Goal: Task Accomplishment & Management: Manage account settings

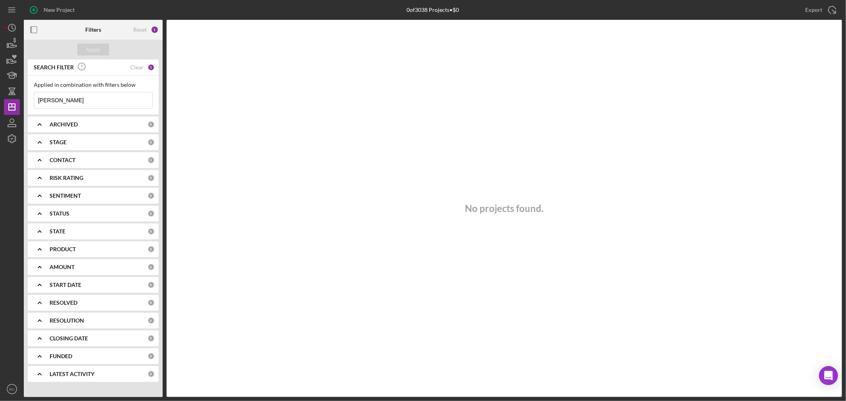
drag, startPoint x: 77, startPoint y: 96, endPoint x: 20, endPoint y: 94, distance: 56.7
click at [20, 94] on div "New Project 0 of 3038 Projects • $0 [PERSON_NAME] Export Icon/Export Filters Re…" at bounding box center [423, 198] width 838 height 397
type input "[PERSON_NAME]"
click at [90, 48] on div "Apply" at bounding box center [93, 50] width 15 height 12
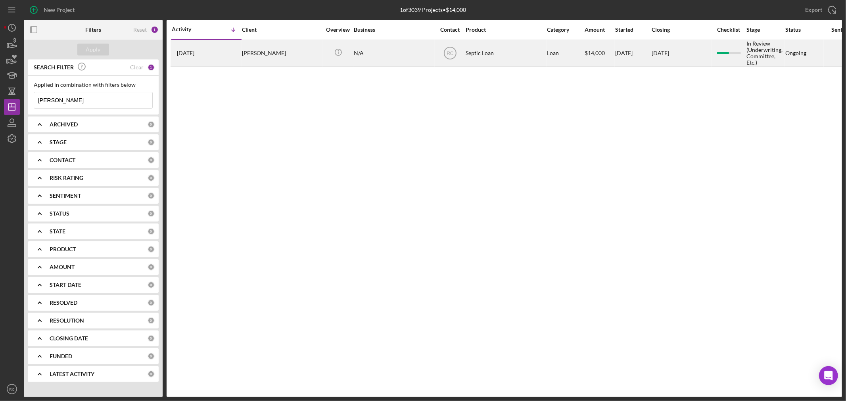
click at [271, 56] on div "[PERSON_NAME]" at bounding box center [281, 52] width 79 height 25
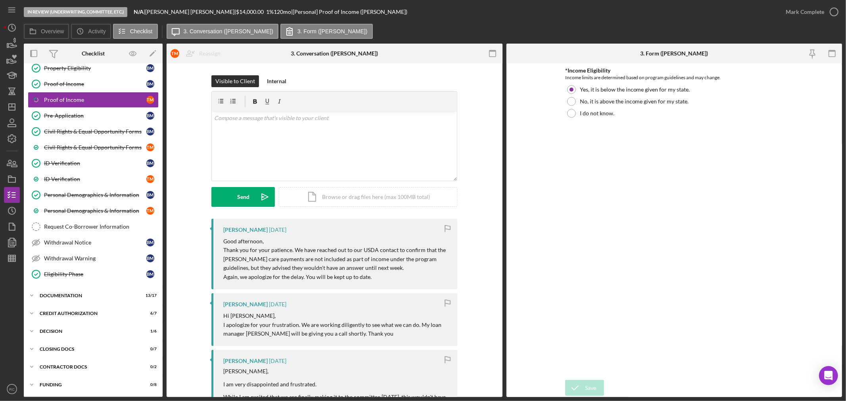
scroll to position [73, 0]
click at [56, 331] on div "Decision" at bounding box center [96, 331] width 113 height 5
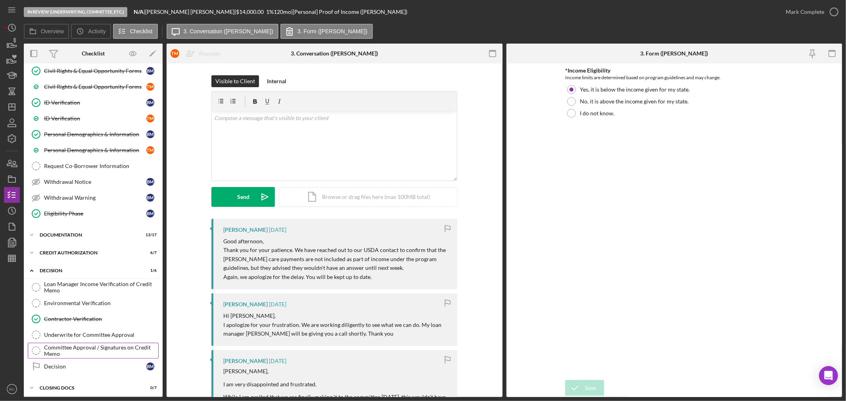
scroll to position [173, 0]
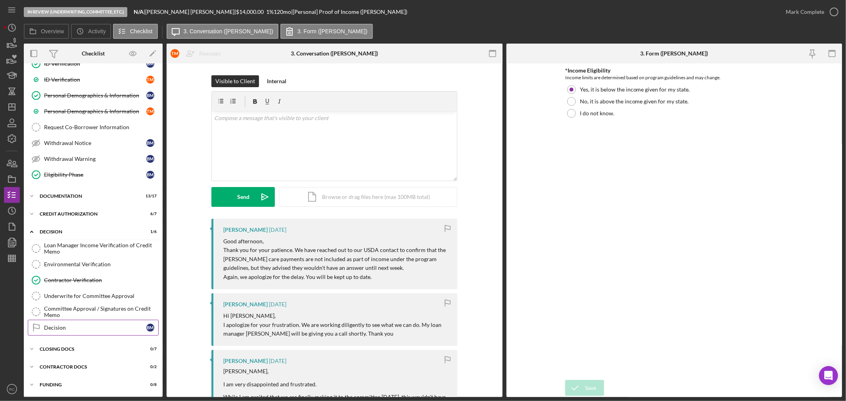
click at [83, 321] on link "Decision Decision B M" at bounding box center [93, 328] width 131 height 16
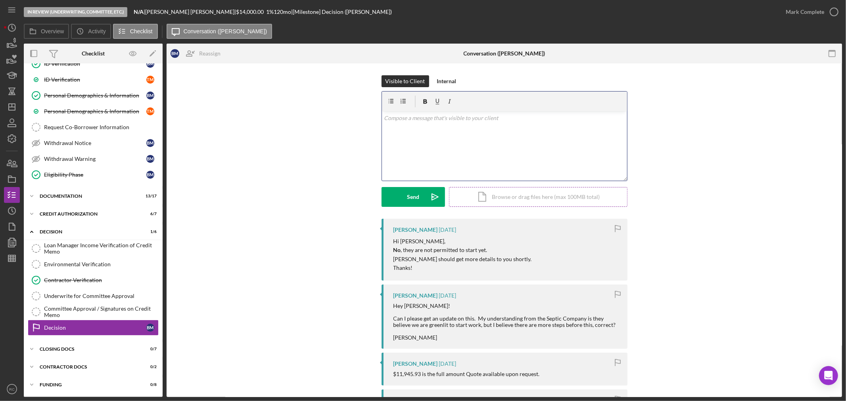
scroll to position [49, 0]
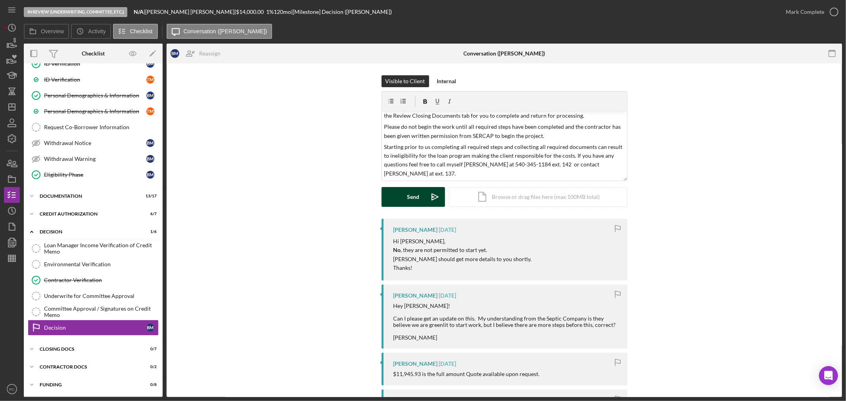
click at [407, 194] on div "Send" at bounding box center [413, 197] width 12 height 20
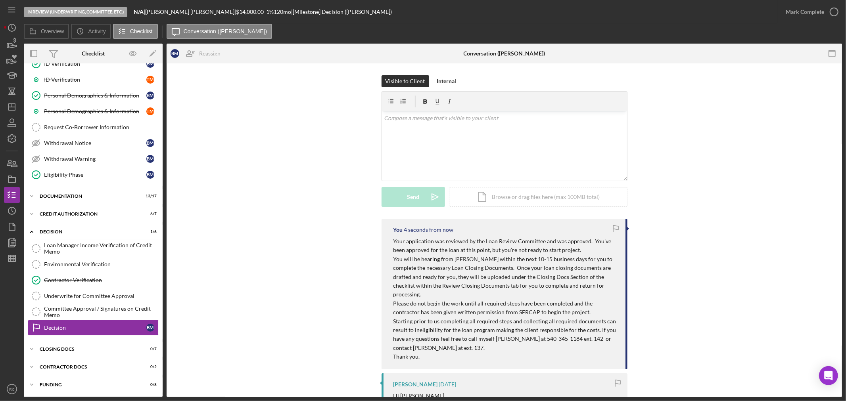
scroll to position [0, 0]
click at [478, 134] on div "v Color teal Color pink Remove color Add row above Add row below Add column bef…" at bounding box center [504, 145] width 245 height 69
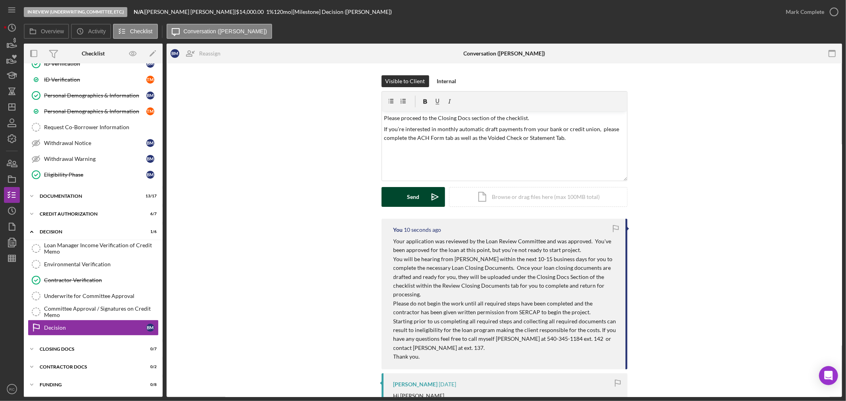
click at [413, 196] on div "Send" at bounding box center [413, 197] width 12 height 20
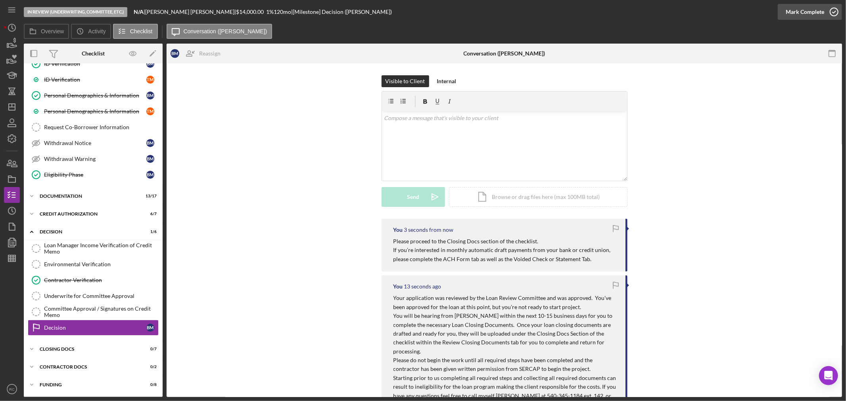
click at [826, 10] on icon "button" at bounding box center [834, 12] width 20 height 20
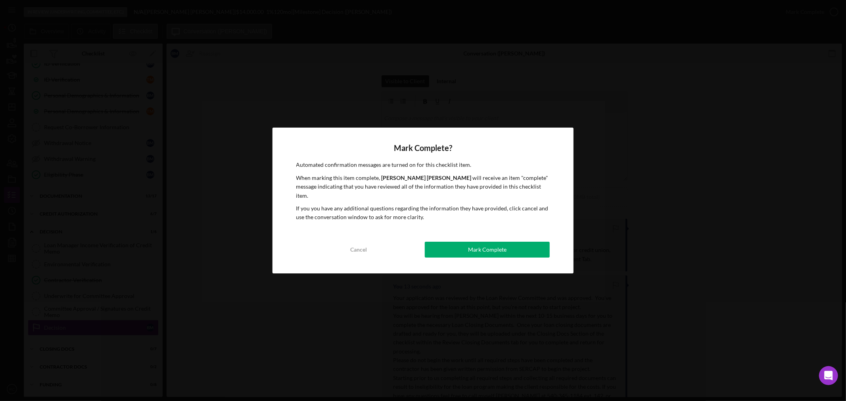
click at [511, 234] on div "Mark Complete? Automated confirmation messages are turned on for this checklist…" at bounding box center [423, 201] width 301 height 146
click at [512, 251] on button "Mark Complete" at bounding box center [487, 250] width 125 height 16
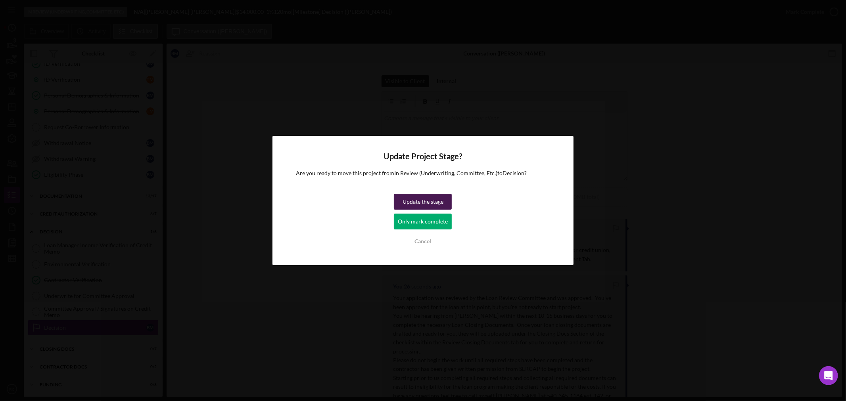
click at [431, 203] on div "Update the stage" at bounding box center [423, 202] width 41 height 16
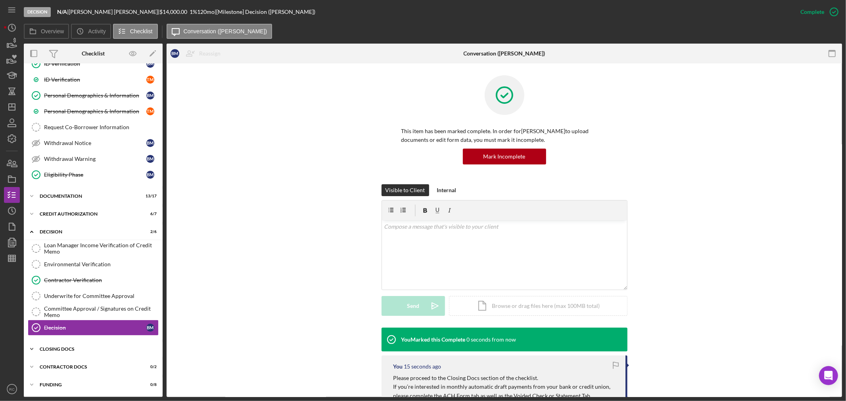
click at [62, 351] on div "CLOSING DOCS" at bounding box center [96, 349] width 113 height 5
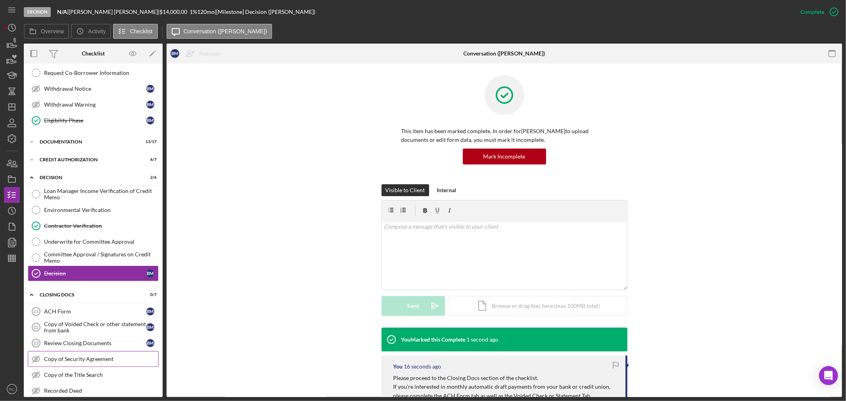
scroll to position [290, 0]
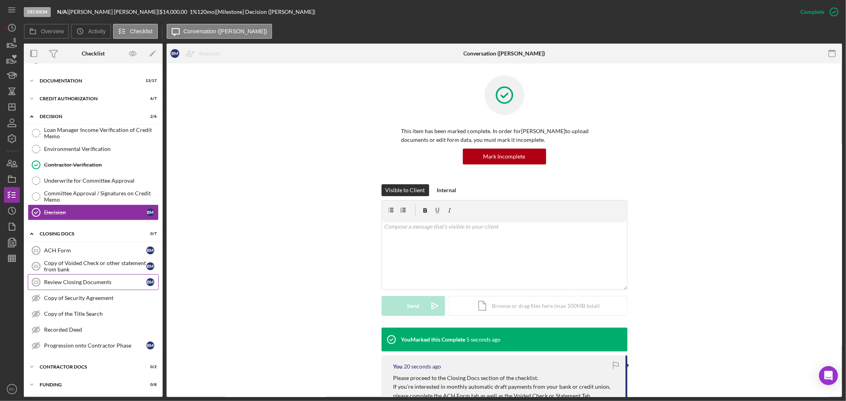
click at [84, 284] on div "Review Closing Documents" at bounding box center [95, 282] width 102 height 6
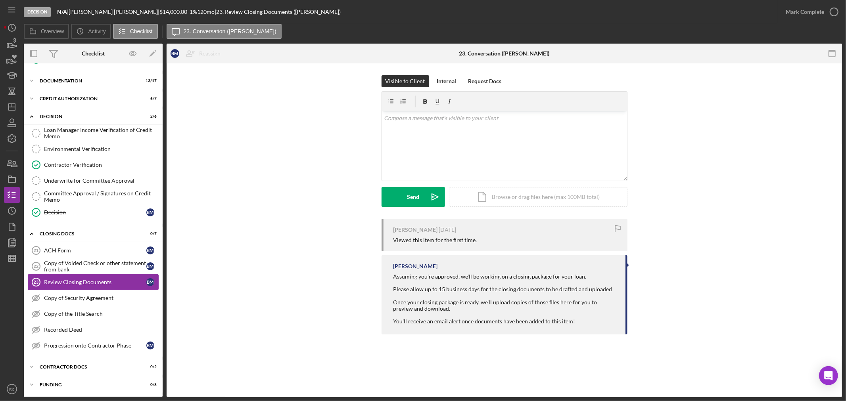
scroll to position [290, 0]
click at [450, 316] on div at bounding box center [506, 315] width 224 height 6
click at [428, 145] on div "v Color teal Color pink Remove color Add row above Add row below Add column bef…" at bounding box center [504, 130] width 245 height 39
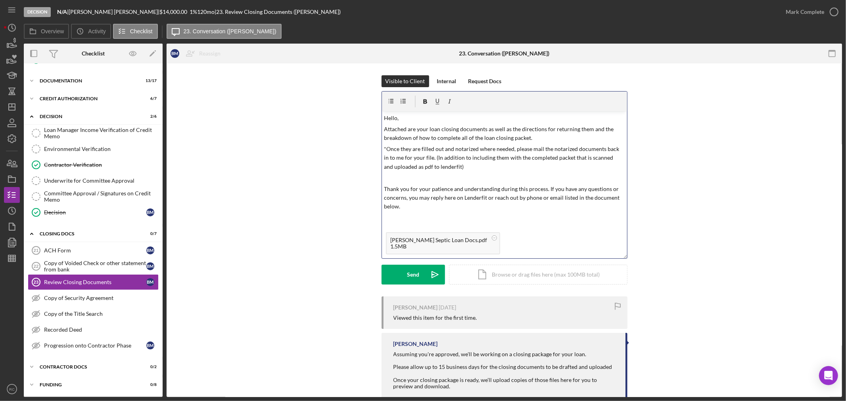
scroll to position [0, 0]
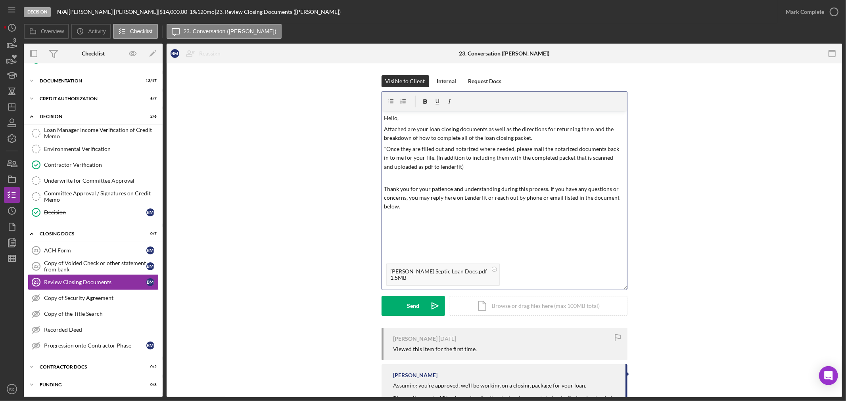
drag, startPoint x: 626, startPoint y: 177, endPoint x: 622, endPoint y: 291, distance: 113.9
click at [622, 290] on div "v Color teal Color pink Remove color Add row above Add row below Add column bef…" at bounding box center [505, 190] width 246 height 199
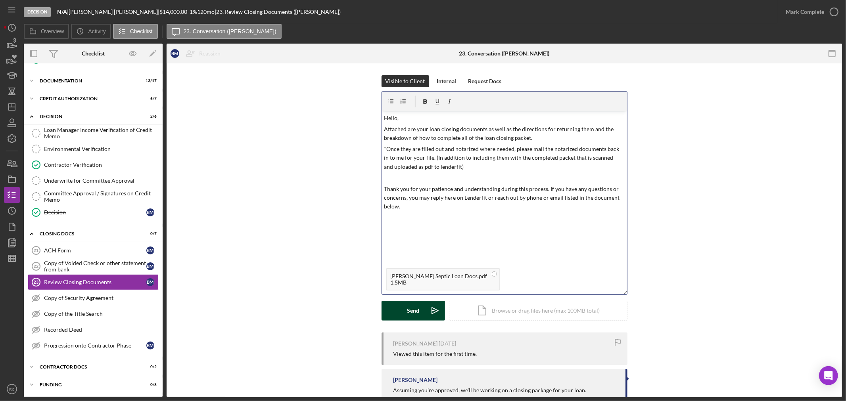
click at [407, 307] on div "Send" at bounding box center [413, 311] width 12 height 20
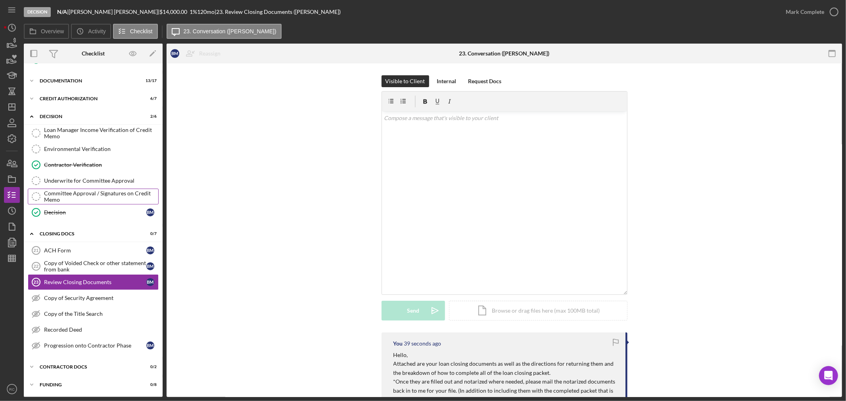
click at [90, 205] on link "Decision Decision B M" at bounding box center [93, 213] width 131 height 16
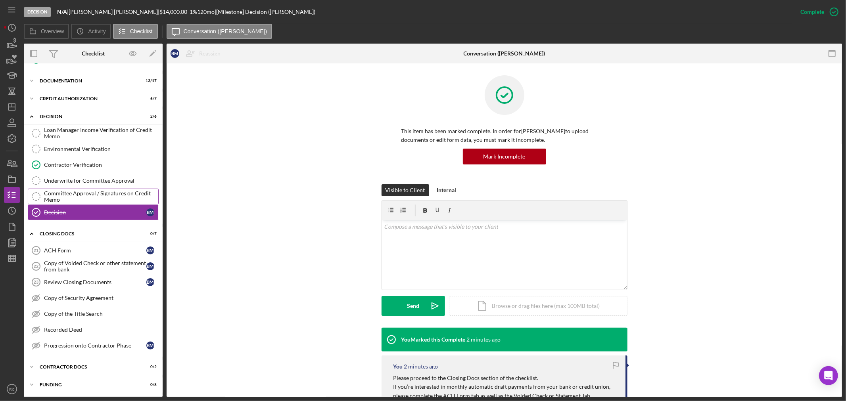
click at [89, 200] on div "Committee Approval / Signatures on Credit Memo" at bounding box center [101, 196] width 114 height 13
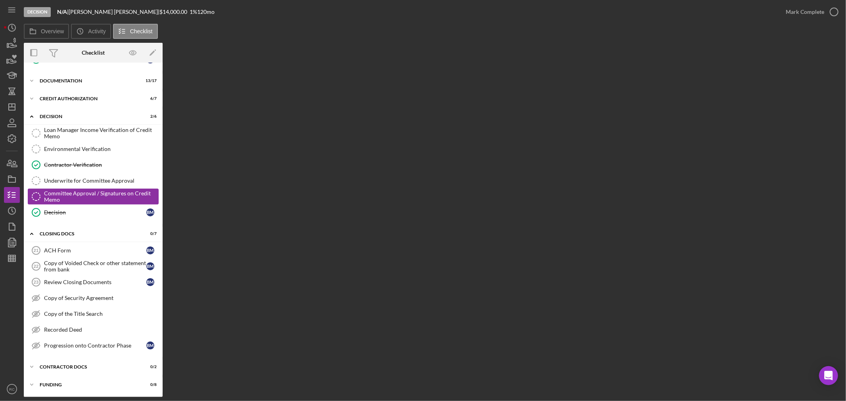
scroll to position [290, 0]
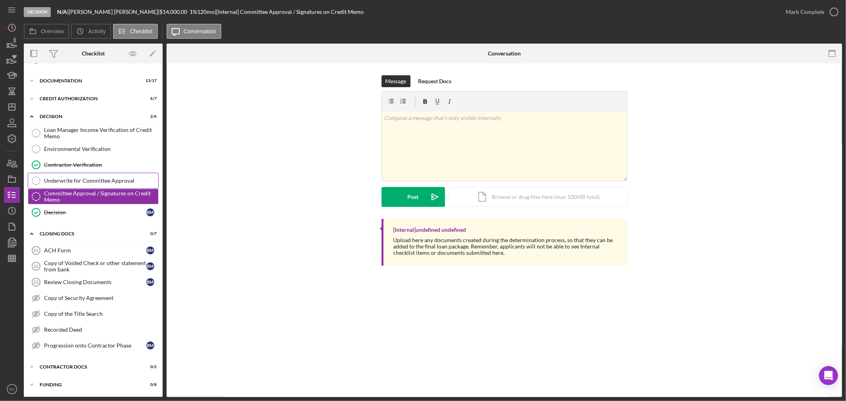
click at [92, 179] on div "Underwrite for Committee Approval" at bounding box center [101, 181] width 114 height 6
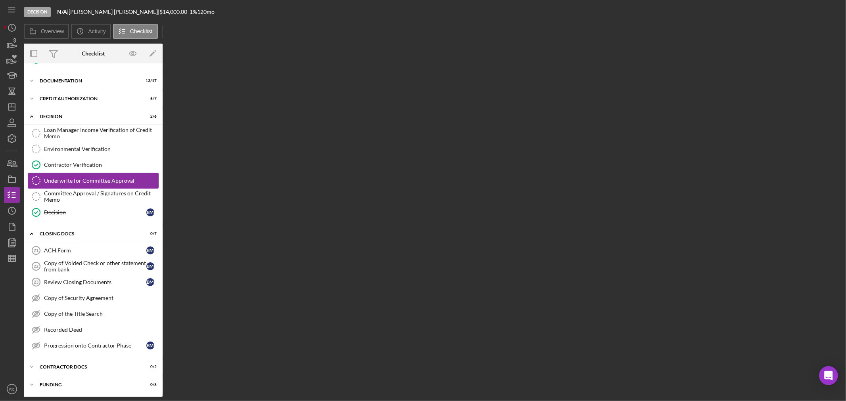
scroll to position [290, 0]
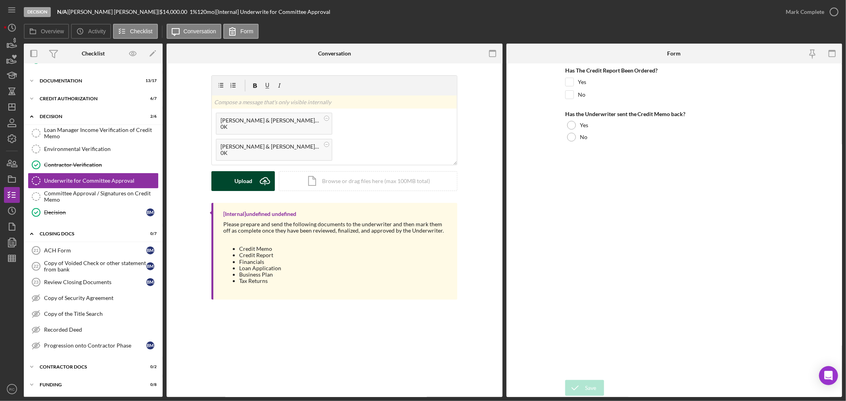
click at [237, 183] on div "Upload" at bounding box center [243, 181] width 18 height 20
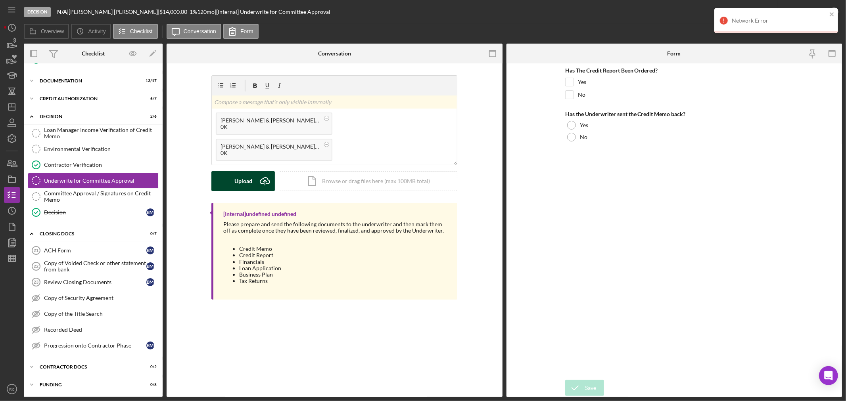
click at [236, 177] on div "Upload" at bounding box center [243, 181] width 18 height 20
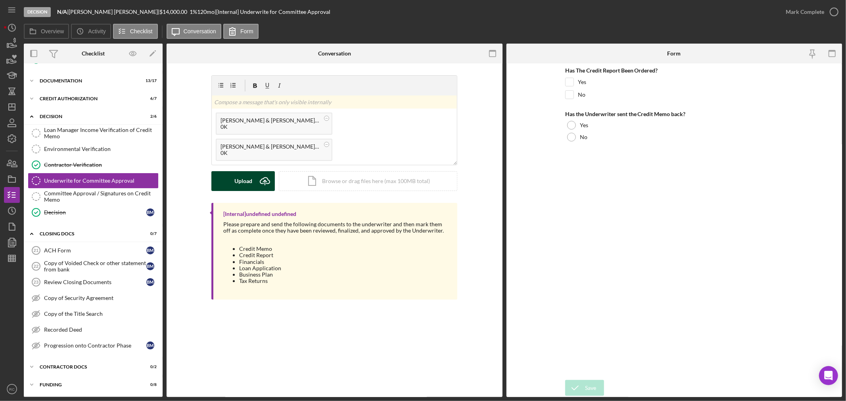
click at [234, 174] on button "Upload Icon/Upload" at bounding box center [242, 181] width 63 height 20
